Goal: Ask a question

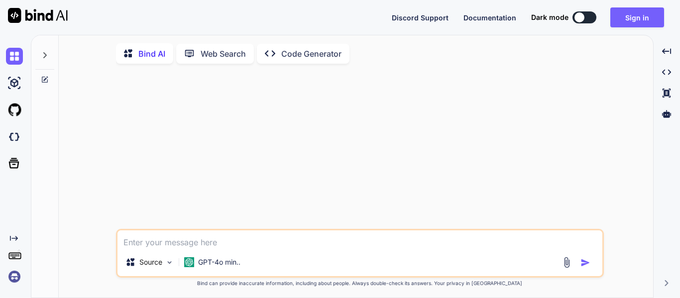
type textarea "x"
click at [632, 11] on button "Sign in" at bounding box center [637, 17] width 54 height 20
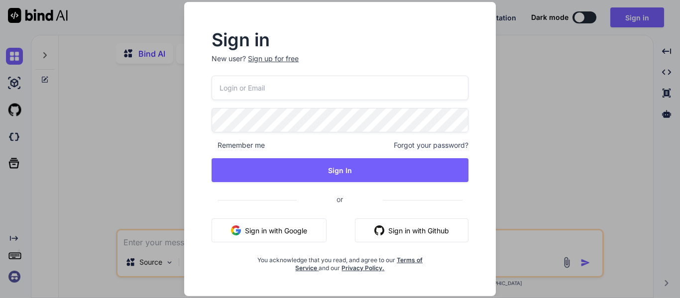
click at [400, 91] on input "email" at bounding box center [339, 88] width 257 height 24
type input "[PERSON_NAME][EMAIL_ADDRESS][PERSON_NAME][DOMAIN_NAME]"
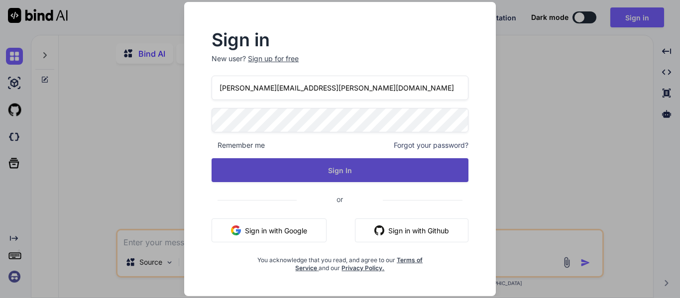
click at [368, 179] on button "Sign In" at bounding box center [339, 170] width 257 height 24
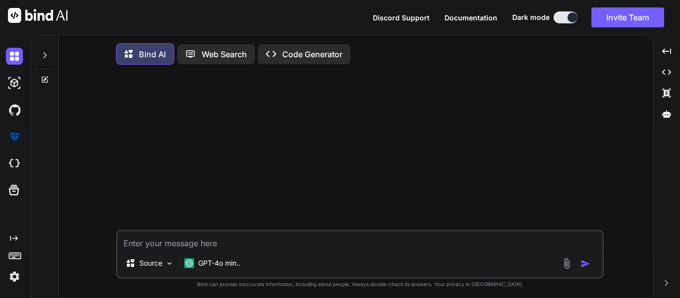
click at [43, 55] on icon at bounding box center [45, 55] width 8 height 8
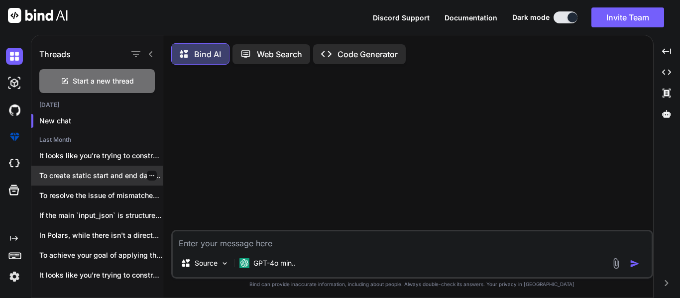
click at [114, 170] on div "To create static start and end date..." at bounding box center [96, 176] width 131 height 20
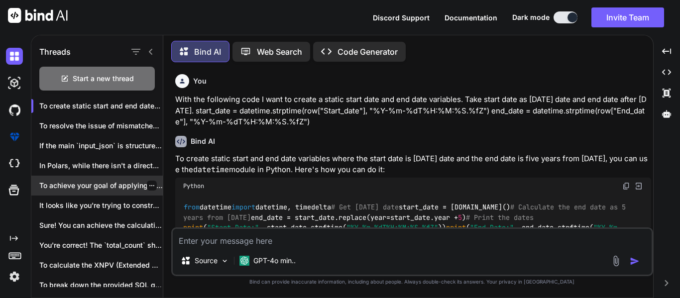
scroll to position [50, 0]
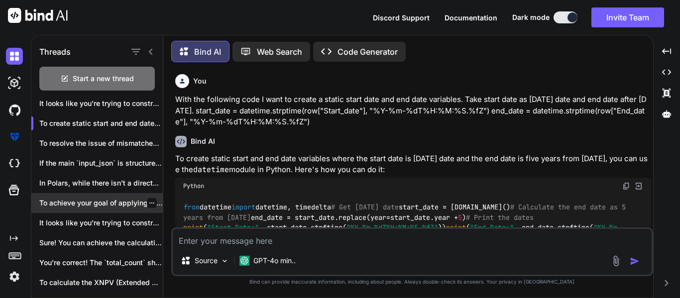
click at [105, 160] on p "If the main `input_json` is structured as..." at bounding box center [100, 163] width 123 height 10
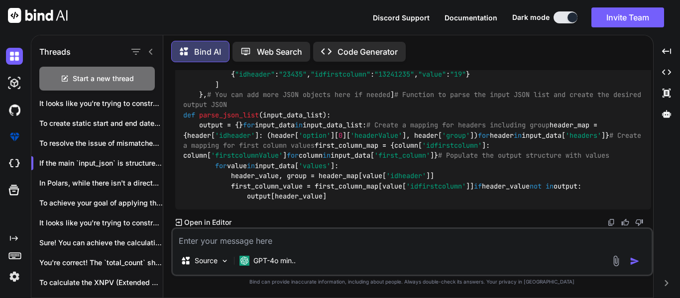
scroll to position [2730, 0]
click at [73, 67] on div "Start a new thread" at bounding box center [96, 79] width 115 height 24
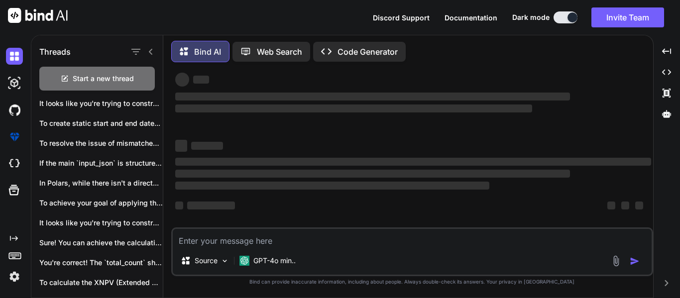
click at [247, 242] on textarea at bounding box center [412, 238] width 479 height 18
type textarea "x"
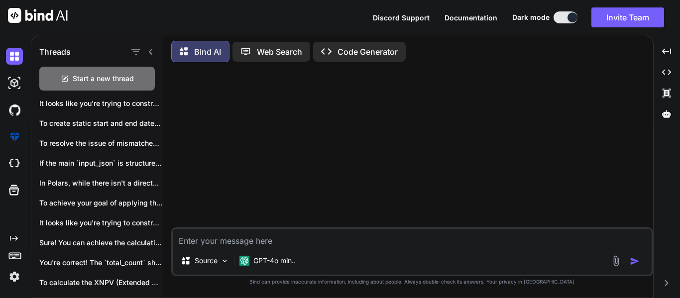
scroll to position [0, 0]
